Goal: Information Seeking & Learning: Find specific fact

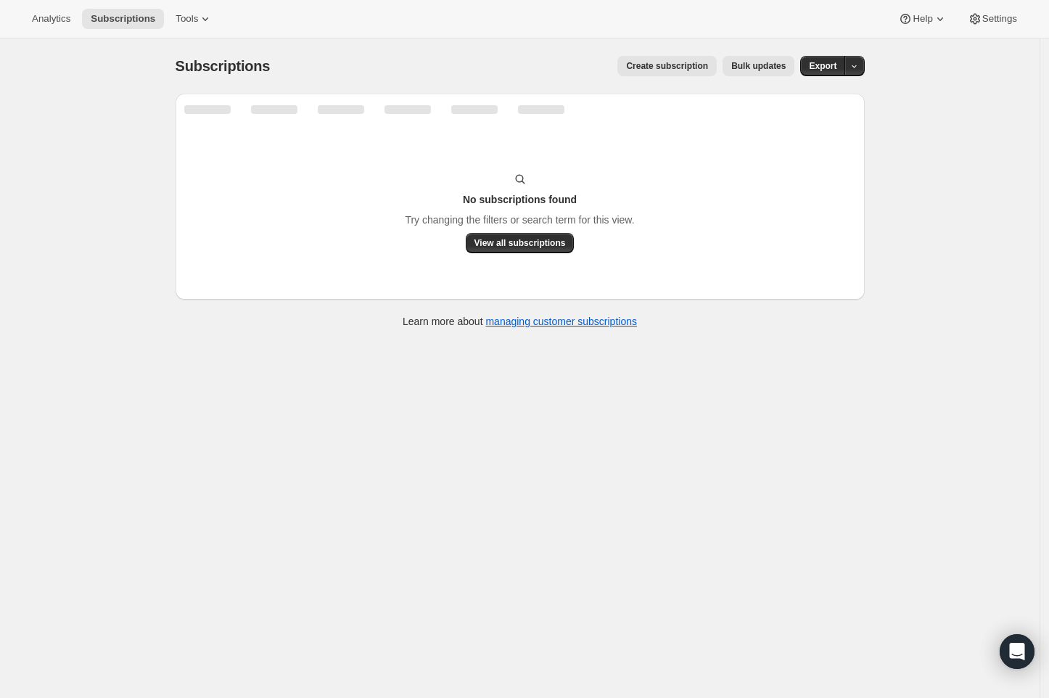
click at [533, 177] on div "No subscriptions found Try changing the filters or search term for this view. V…" at bounding box center [520, 212] width 660 height 81
click at [786, 113] on icon "Search and filter results" at bounding box center [781, 109] width 9 height 9
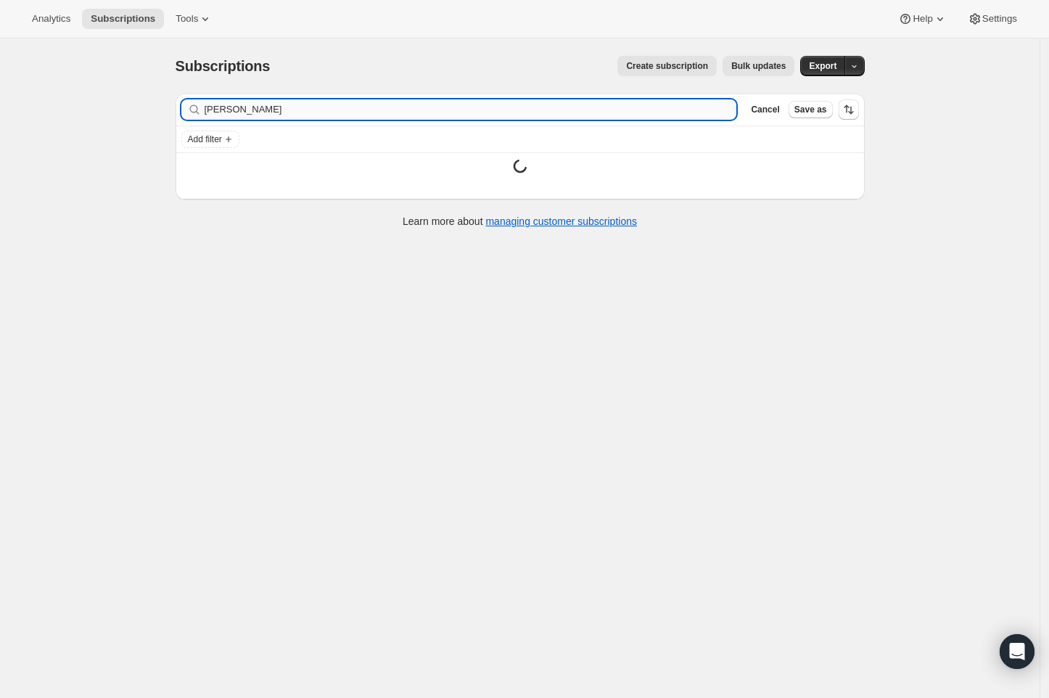
click at [457, 108] on input "[PERSON_NAME]" at bounding box center [470, 109] width 532 height 20
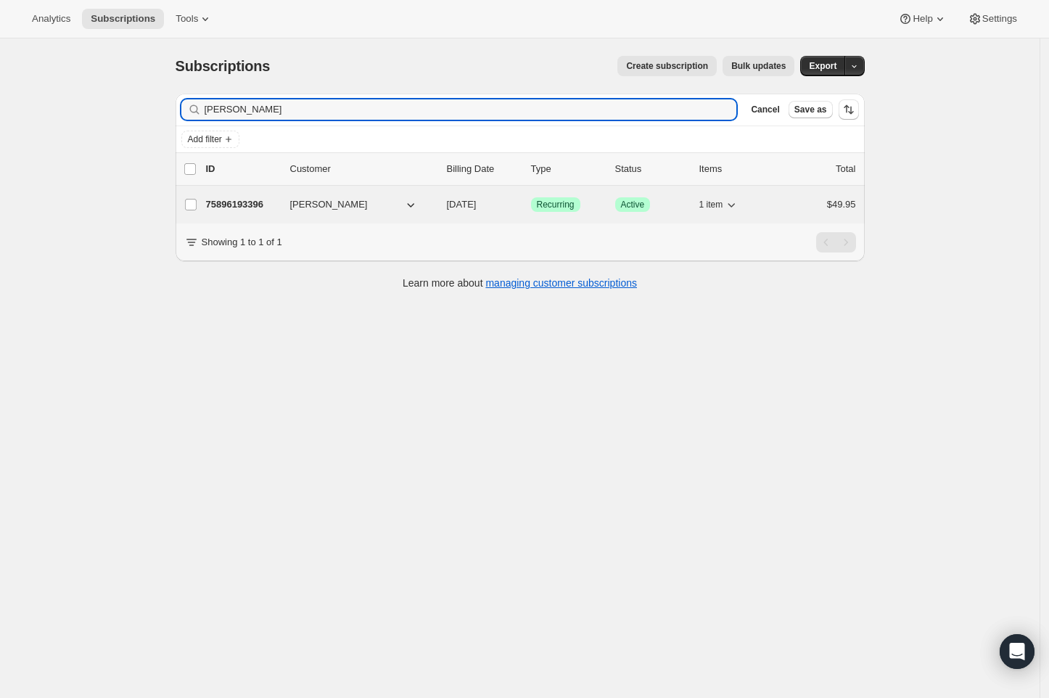
type input "[PERSON_NAME]"
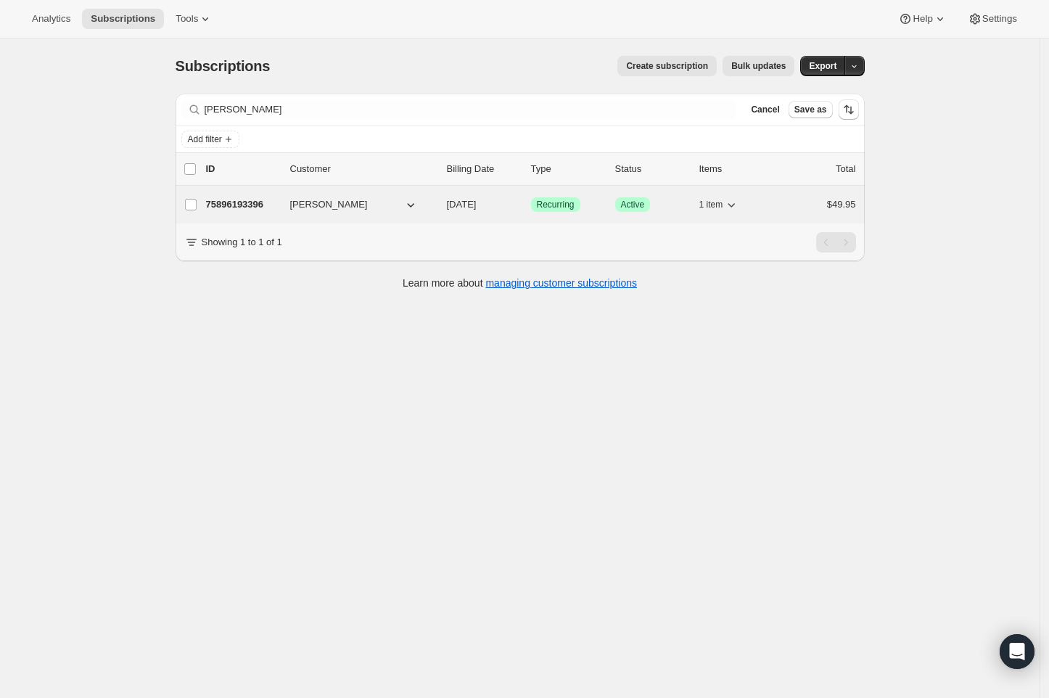
click at [244, 205] on p "75896193396" at bounding box center [242, 204] width 73 height 15
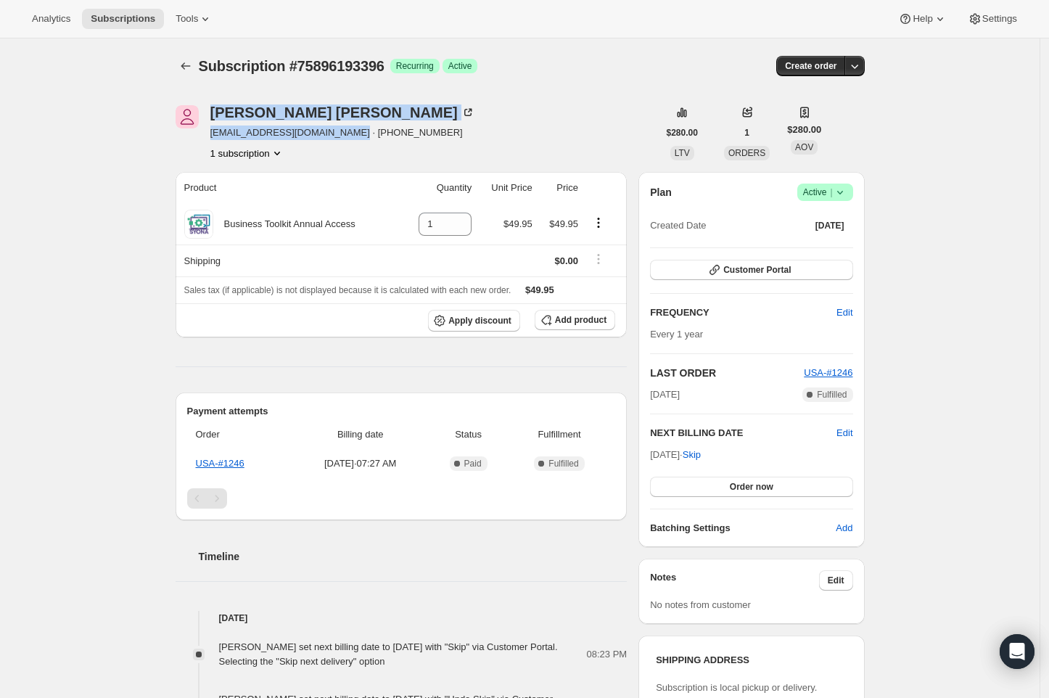
drag, startPoint x: 332, startPoint y: 134, endPoint x: 194, endPoint y: 134, distance: 137.8
click at [194, 134] on div "[PERSON_NAME] [EMAIL_ADDRESS][DOMAIN_NAME] · [PHONE_NUMBER] 1 subscription" at bounding box center [416, 132] width 482 height 55
click at [195, 135] on div at bounding box center [186, 132] width 23 height 55
drag, startPoint x: 329, startPoint y: 136, endPoint x: 215, endPoint y: 134, distance: 114.6
click at [215, 134] on span "[EMAIL_ADDRESS][DOMAIN_NAME] · [PHONE_NUMBER]" at bounding box center [342, 132] width 265 height 15
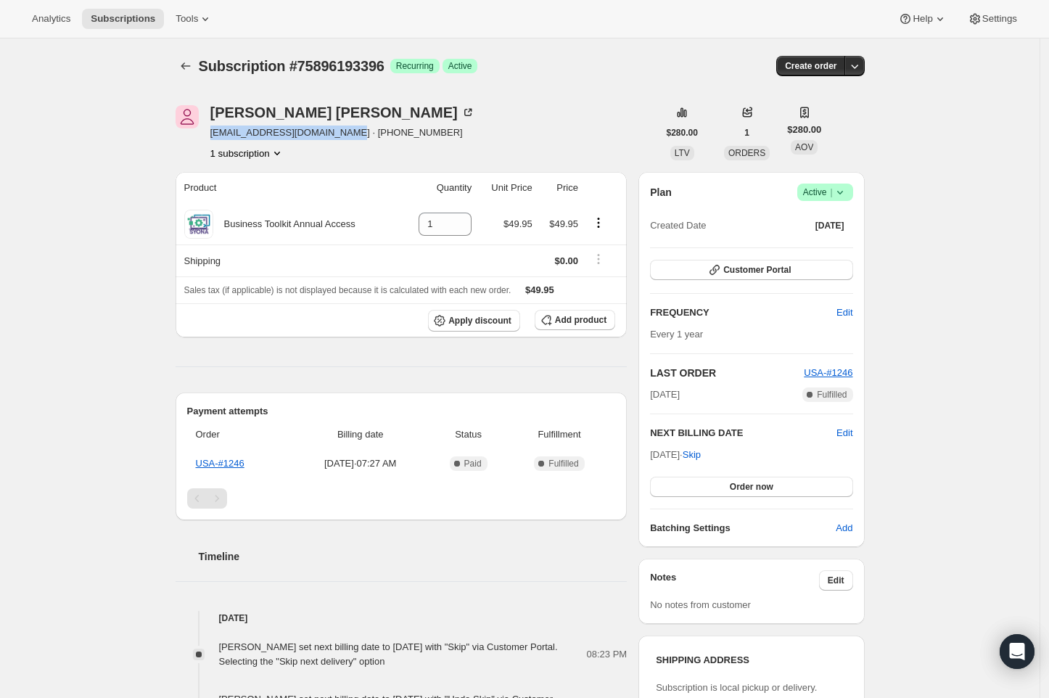
copy span "[EMAIL_ADDRESS][DOMAIN_NAME]"
click at [100, 342] on div "Subscription #75896193396. This page is ready Subscription #75896193396 Success…" at bounding box center [519, 672] width 1039 height 1269
